Goal: Transaction & Acquisition: Download file/media

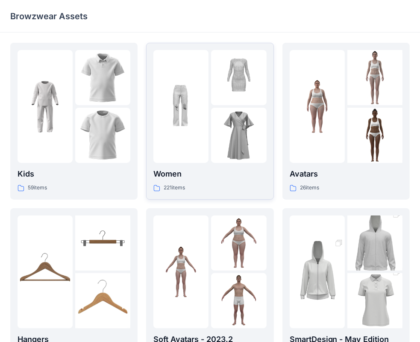
click at [193, 116] on img at bounding box center [180, 106] width 55 height 55
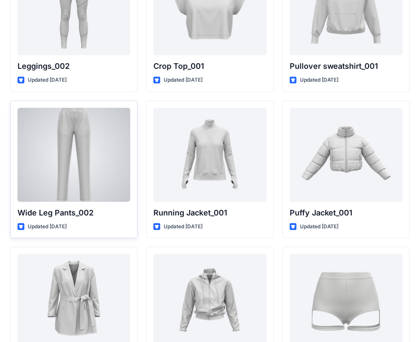
scroll to position [10048, 0]
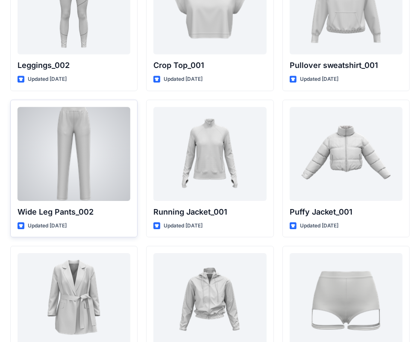
click at [82, 159] on div at bounding box center [74, 154] width 113 height 94
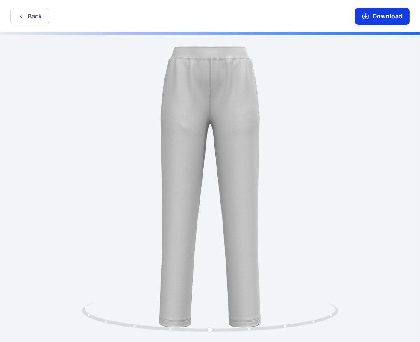
click at [380, 16] on button "Download" at bounding box center [382, 16] width 55 height 17
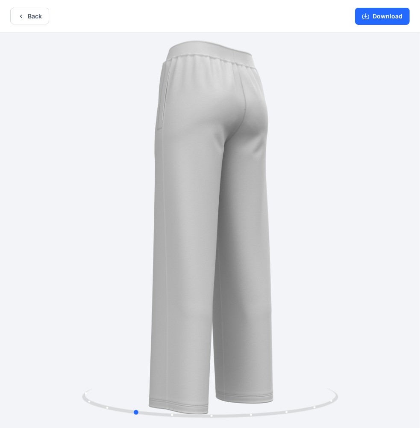
drag, startPoint x: 107, startPoint y: 162, endPoint x: 24, endPoint y: 112, distance: 97.8
click at [24, 112] on div at bounding box center [210, 230] width 420 height 397
click at [371, 21] on button "Download" at bounding box center [382, 16] width 55 height 17
click at [186, 84] on div at bounding box center [210, 230] width 420 height 397
